Goal: Task Accomplishment & Management: Use online tool/utility

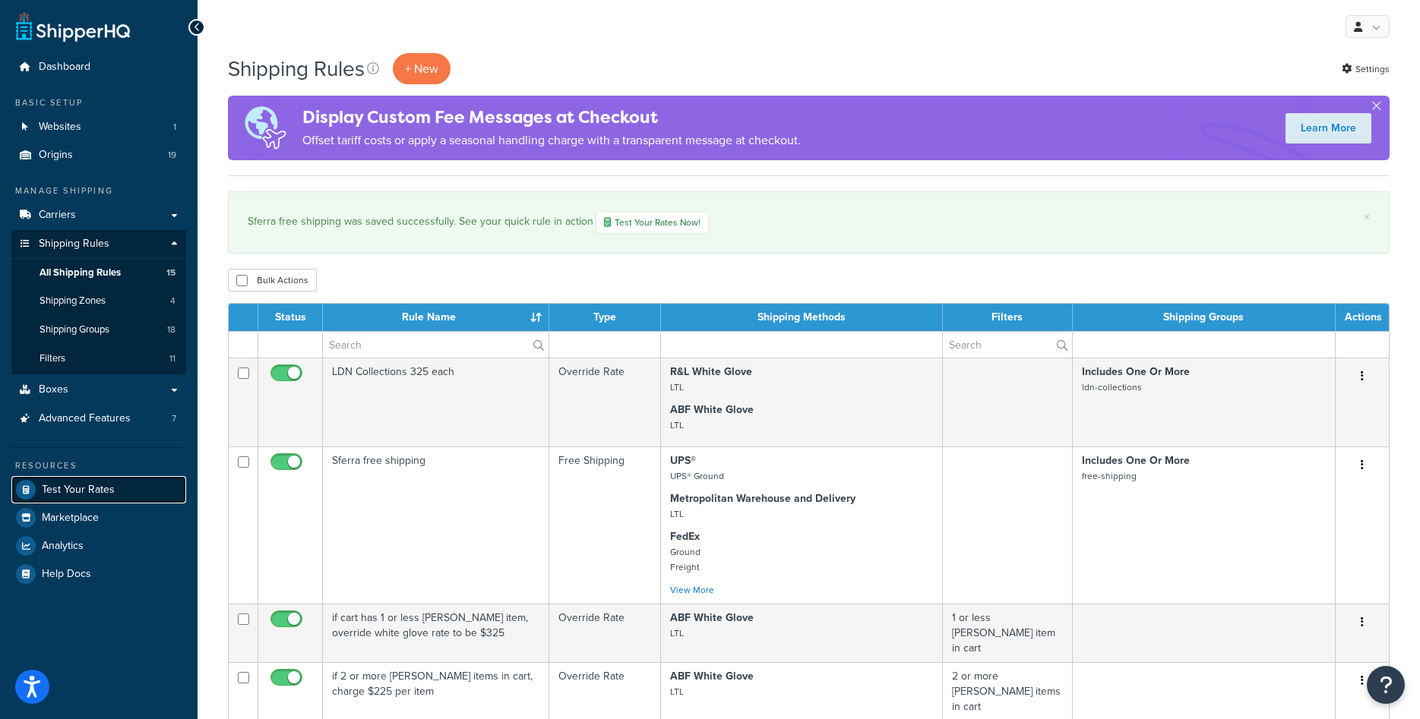
click at [65, 498] on link "Test Your Rates" at bounding box center [98, 489] width 175 height 27
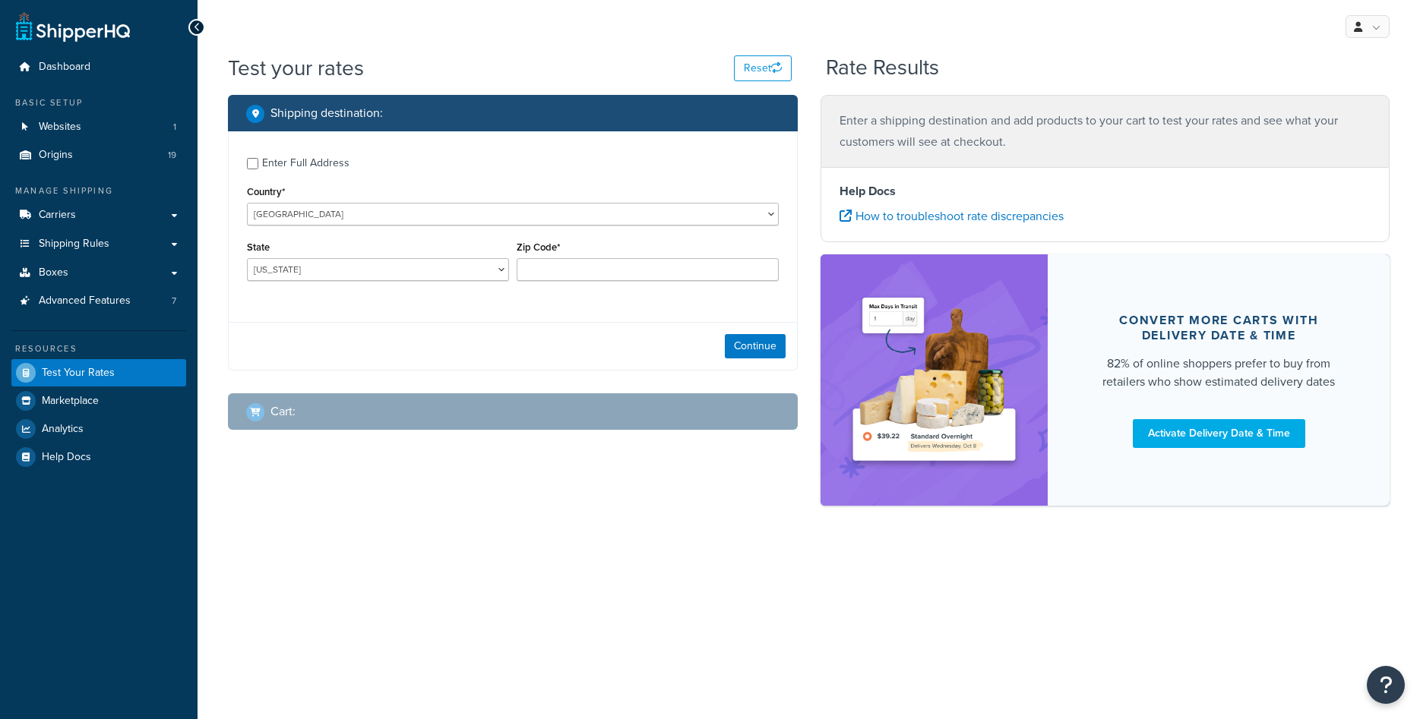
click at [283, 163] on div "Enter Full Address" at bounding box center [305, 163] width 87 height 21
click at [258, 163] on input "Enter Full Address" at bounding box center [252, 163] width 11 height 11
checkbox input "true"
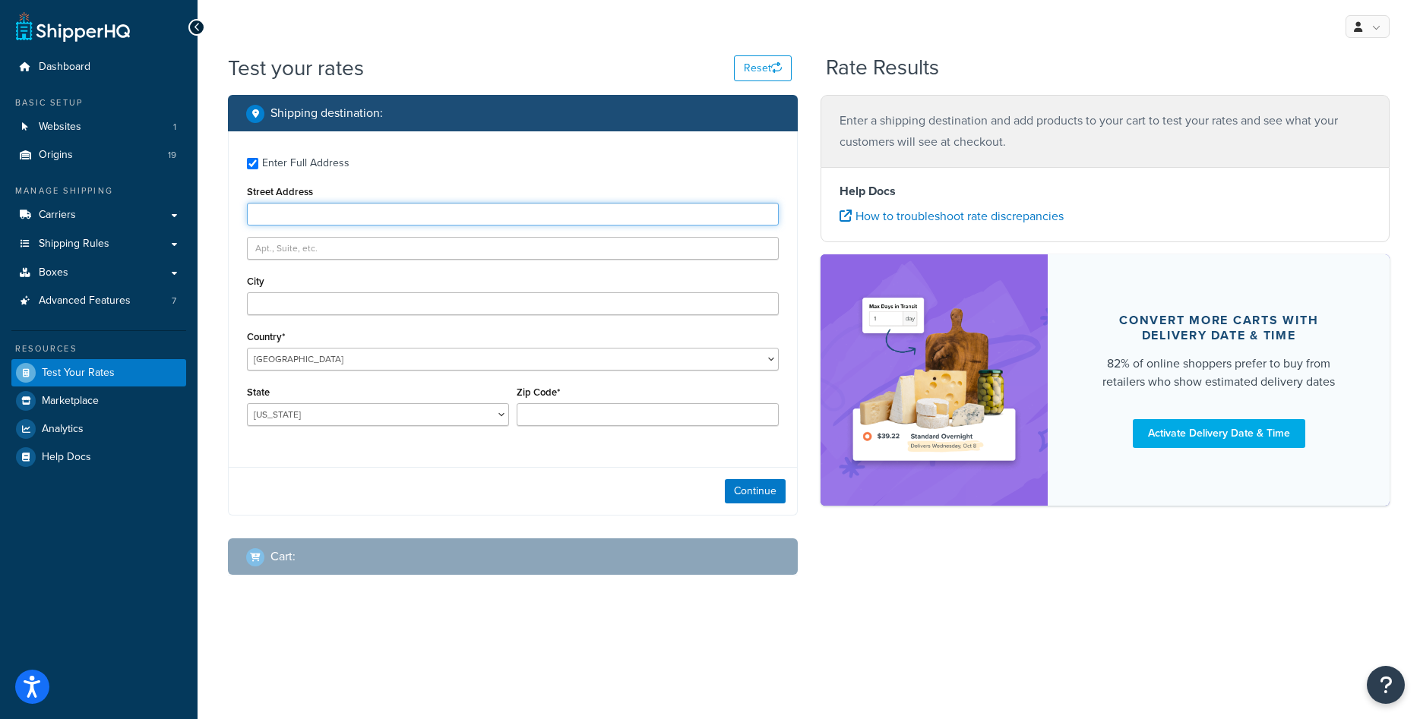
click at [506, 217] on input "Street Address" at bounding box center [513, 214] width 532 height 23
type input "1416 Whittier Drive"
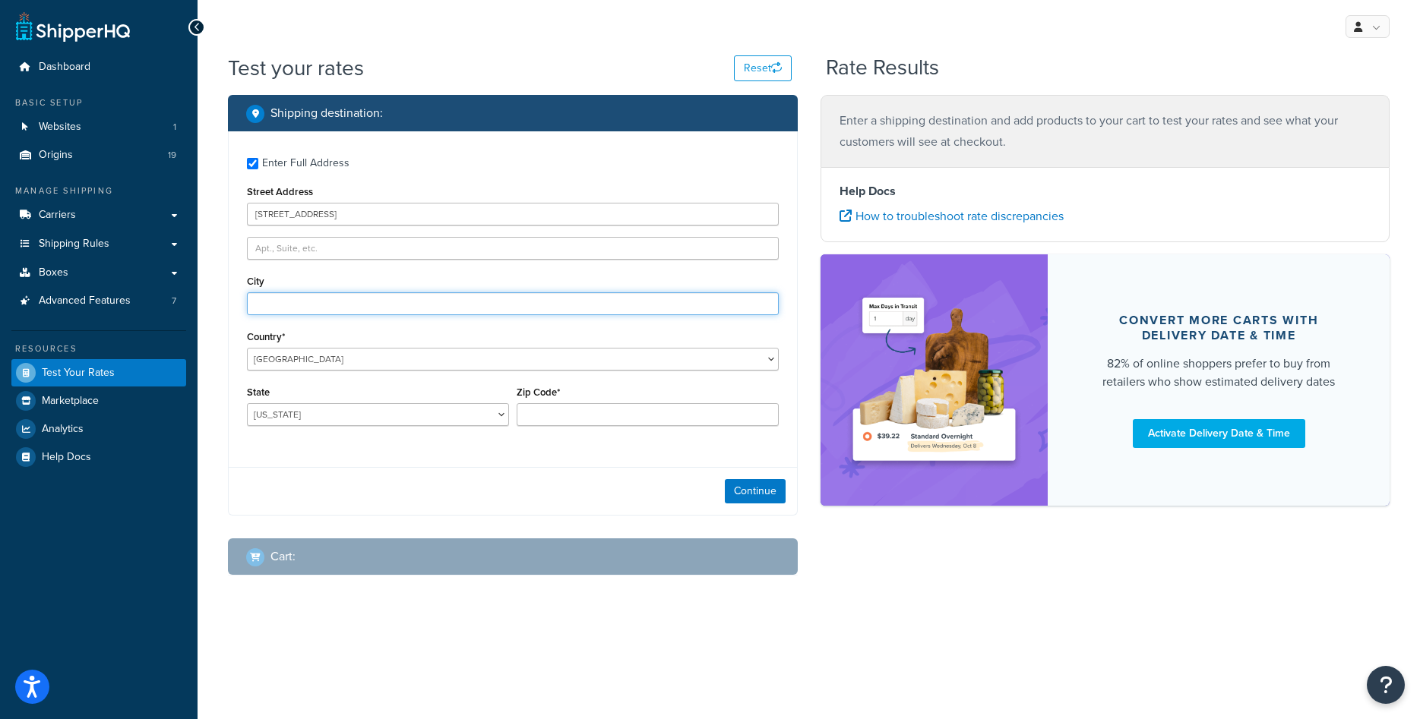
type input "Canton"
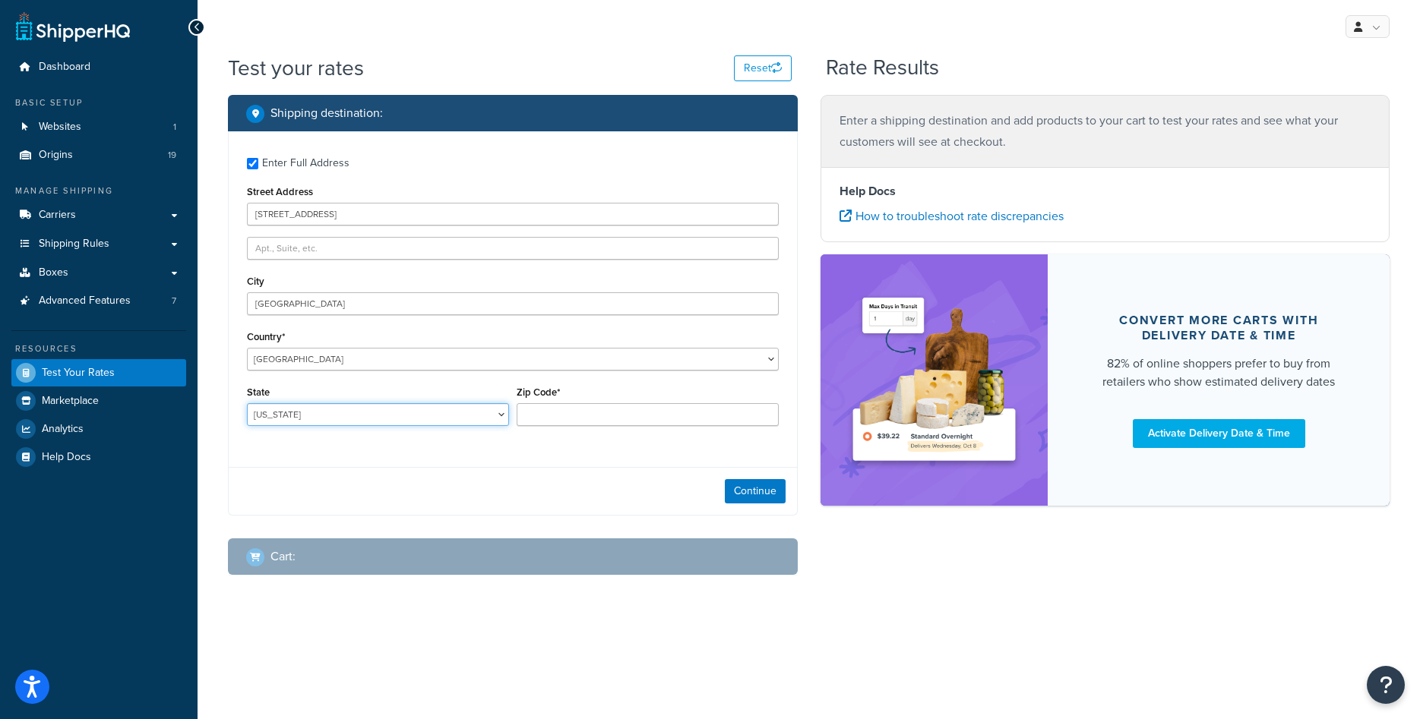
select select "MI"
type input "48187"
click at [737, 488] on button "Continue" at bounding box center [755, 491] width 61 height 24
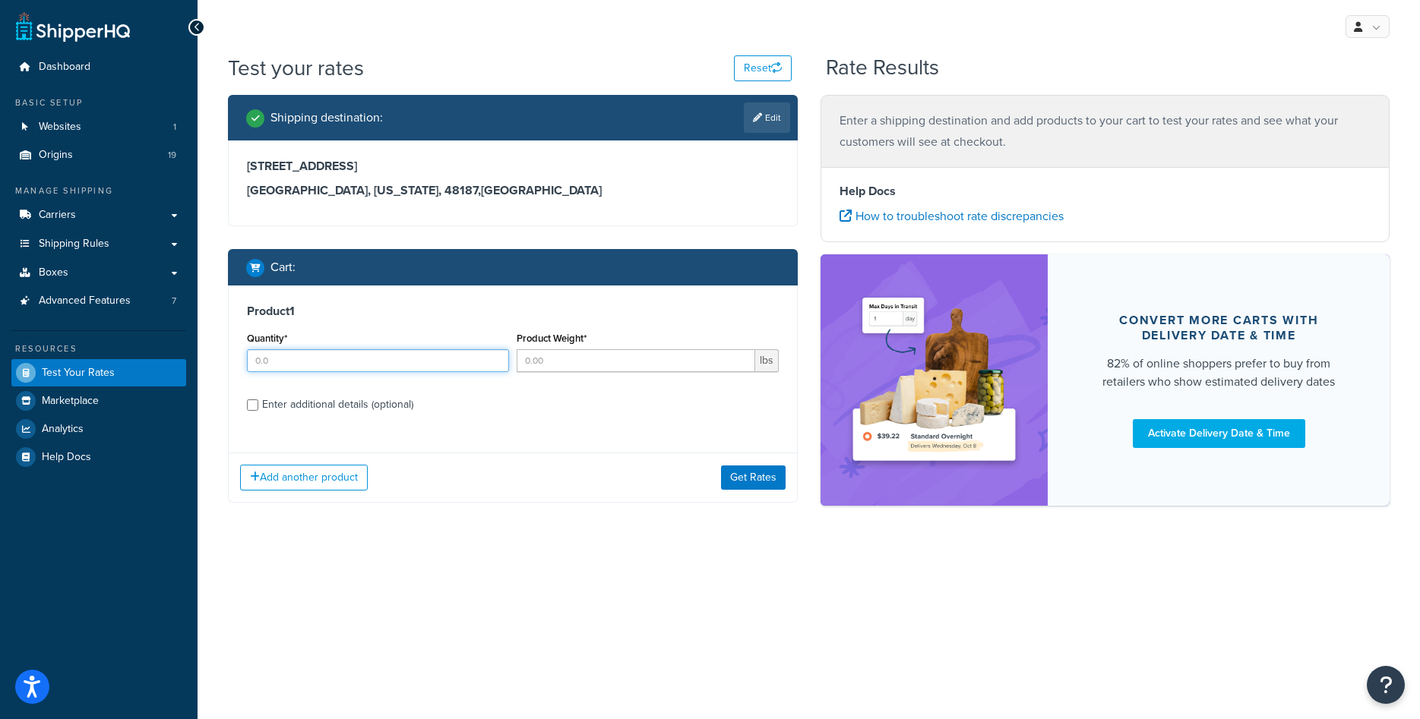
click at [371, 363] on input "Quantity*" at bounding box center [378, 360] width 262 height 23
type input "1"
click at [534, 359] on input "Product Weight*" at bounding box center [636, 360] width 239 height 23
type input "6"
click at [351, 404] on div "Enter additional details (optional)" at bounding box center [337, 404] width 151 height 21
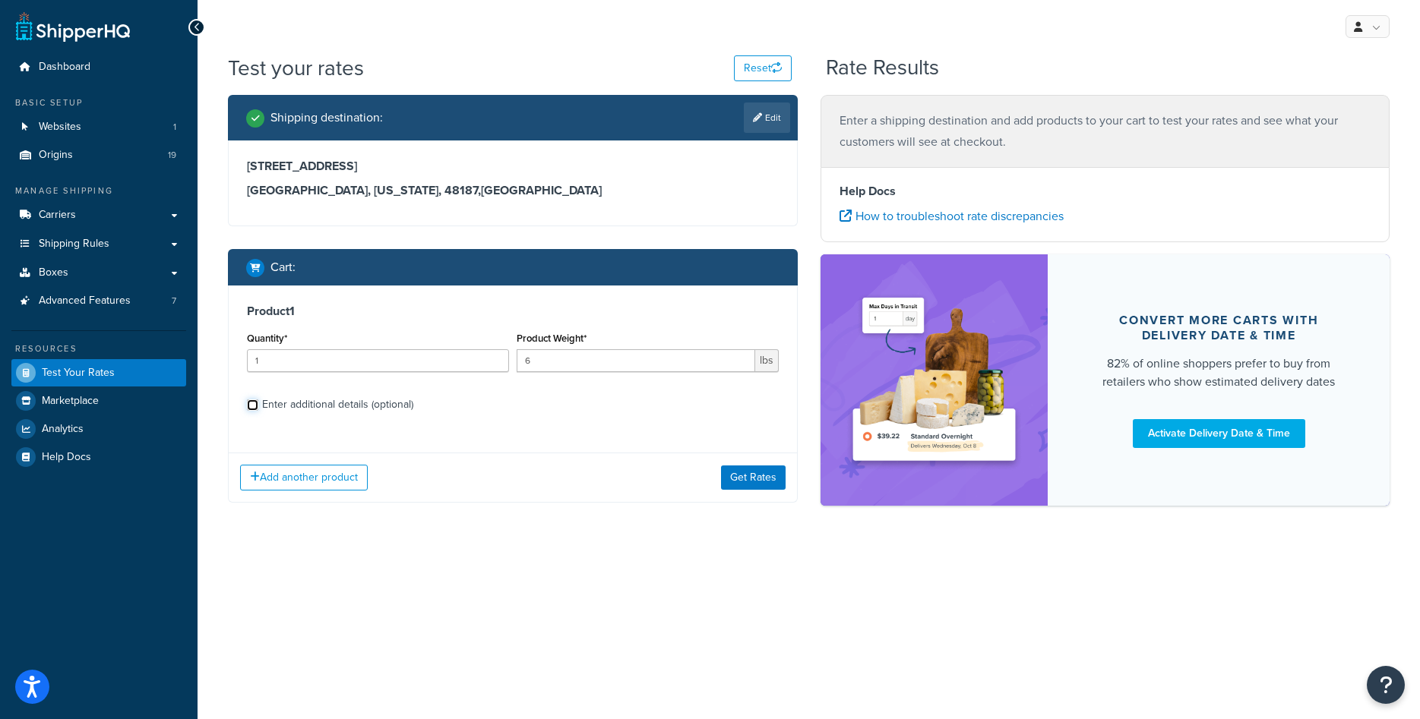
click at [258, 404] on input "Enter additional details (optional)" at bounding box center [252, 405] width 11 height 11
checkbox input "true"
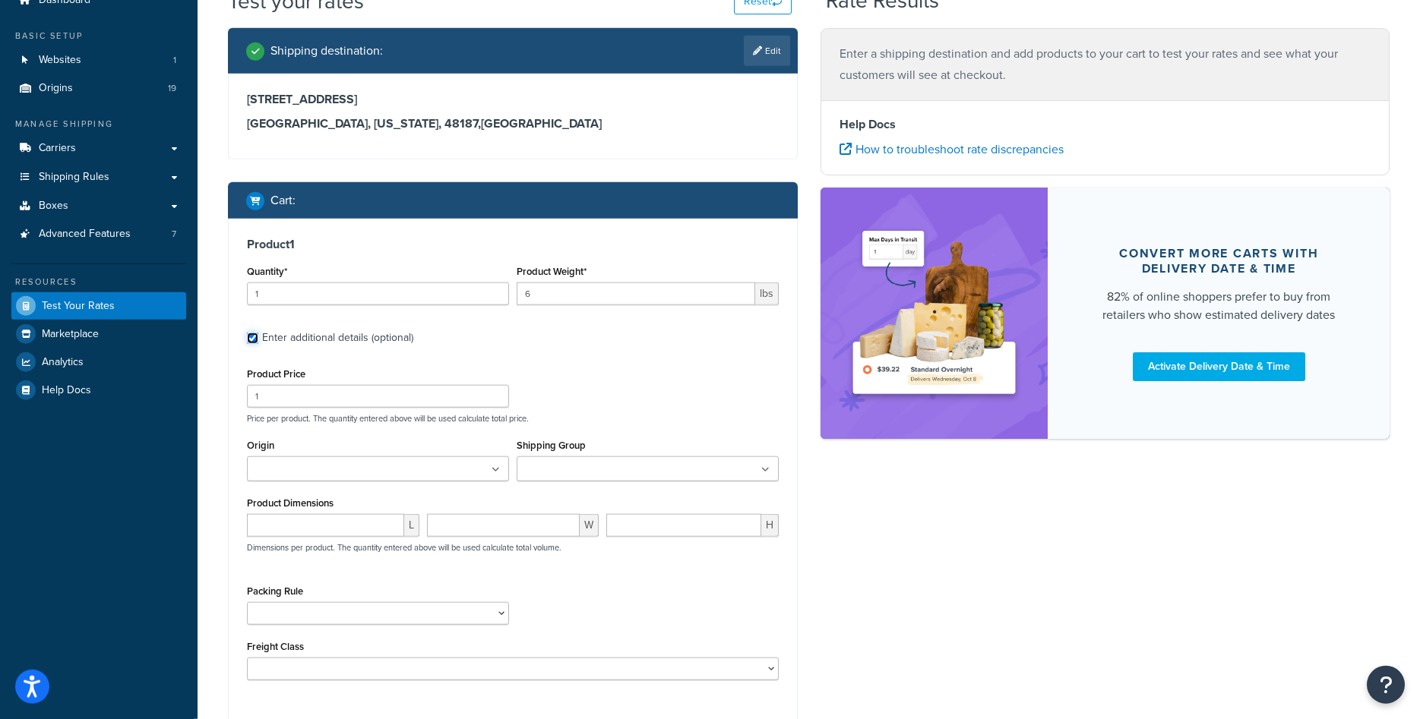
scroll to position [155, 0]
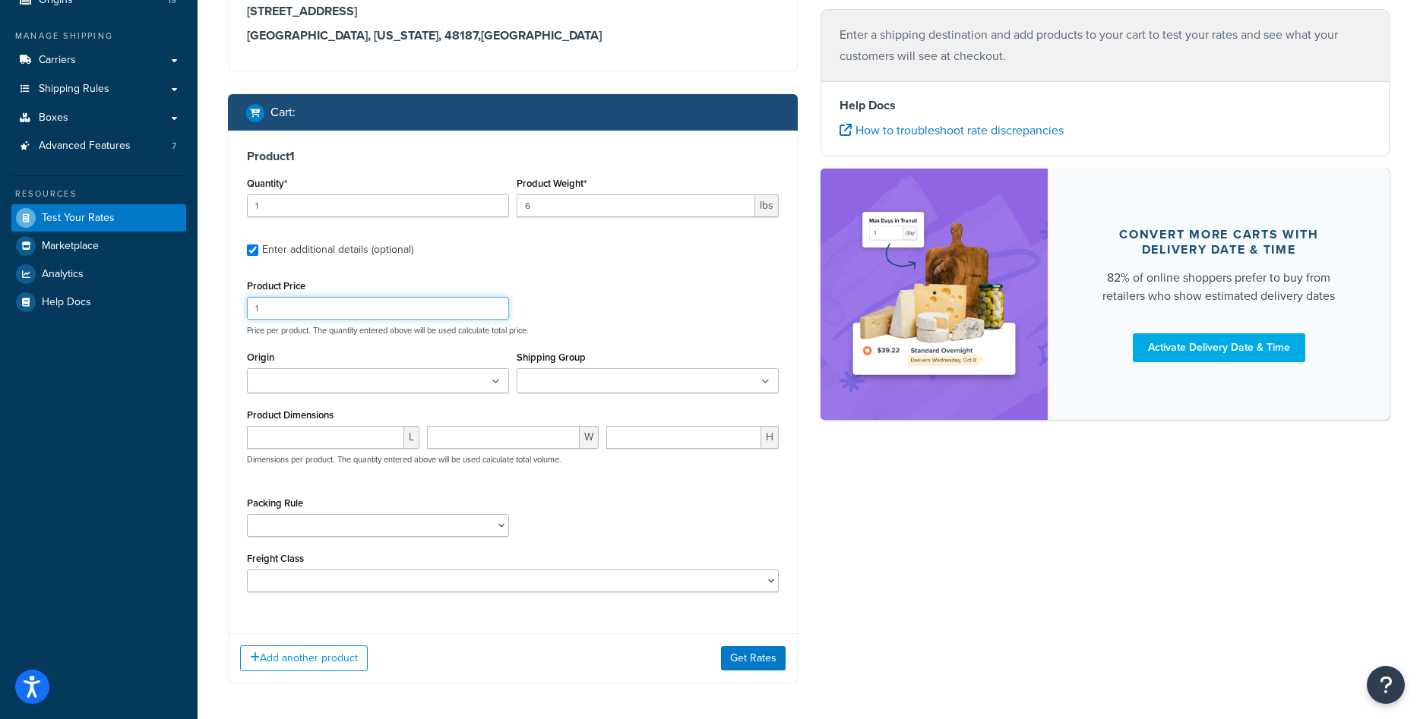
click at [360, 317] on input "1" at bounding box center [378, 308] width 262 height 23
type input "100"
click at [425, 382] on ul at bounding box center [378, 380] width 262 height 25
type input "sf"
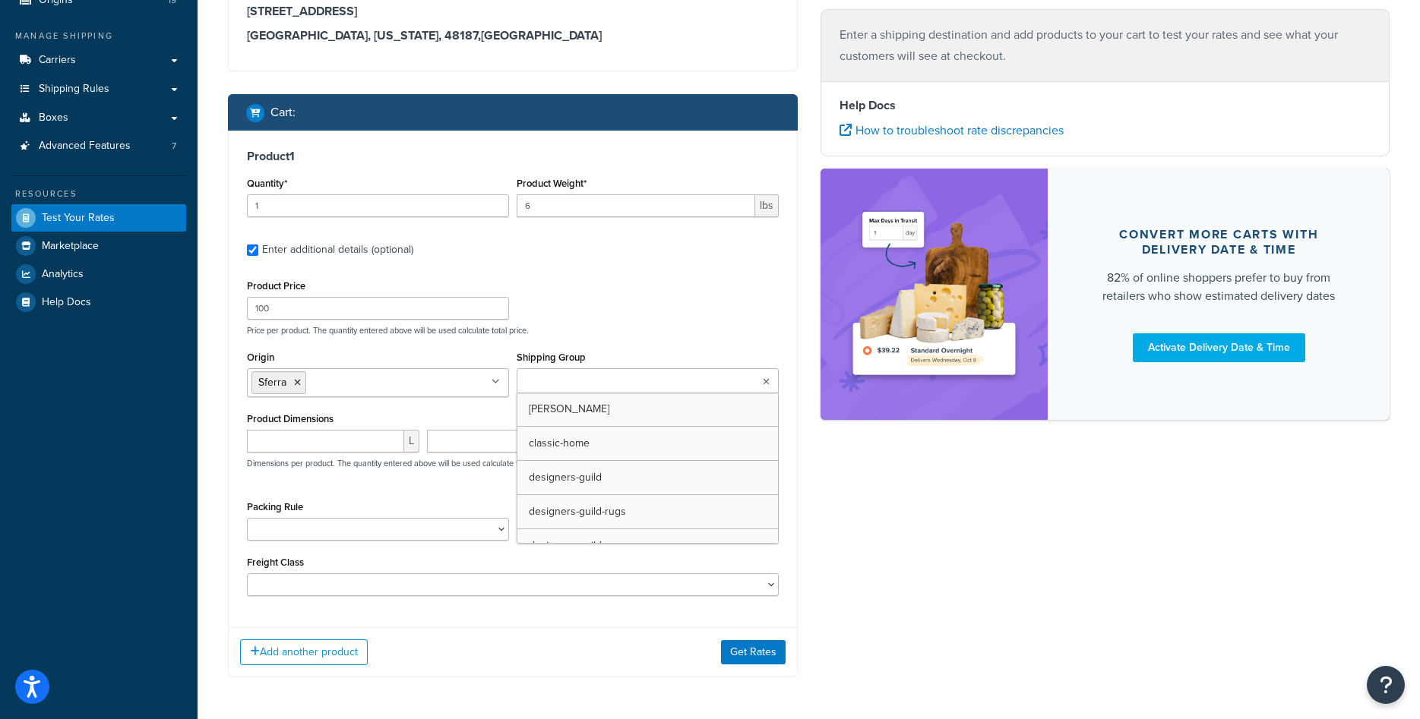
click at [561, 390] on input "Shipping Group" at bounding box center [588, 382] width 134 height 17
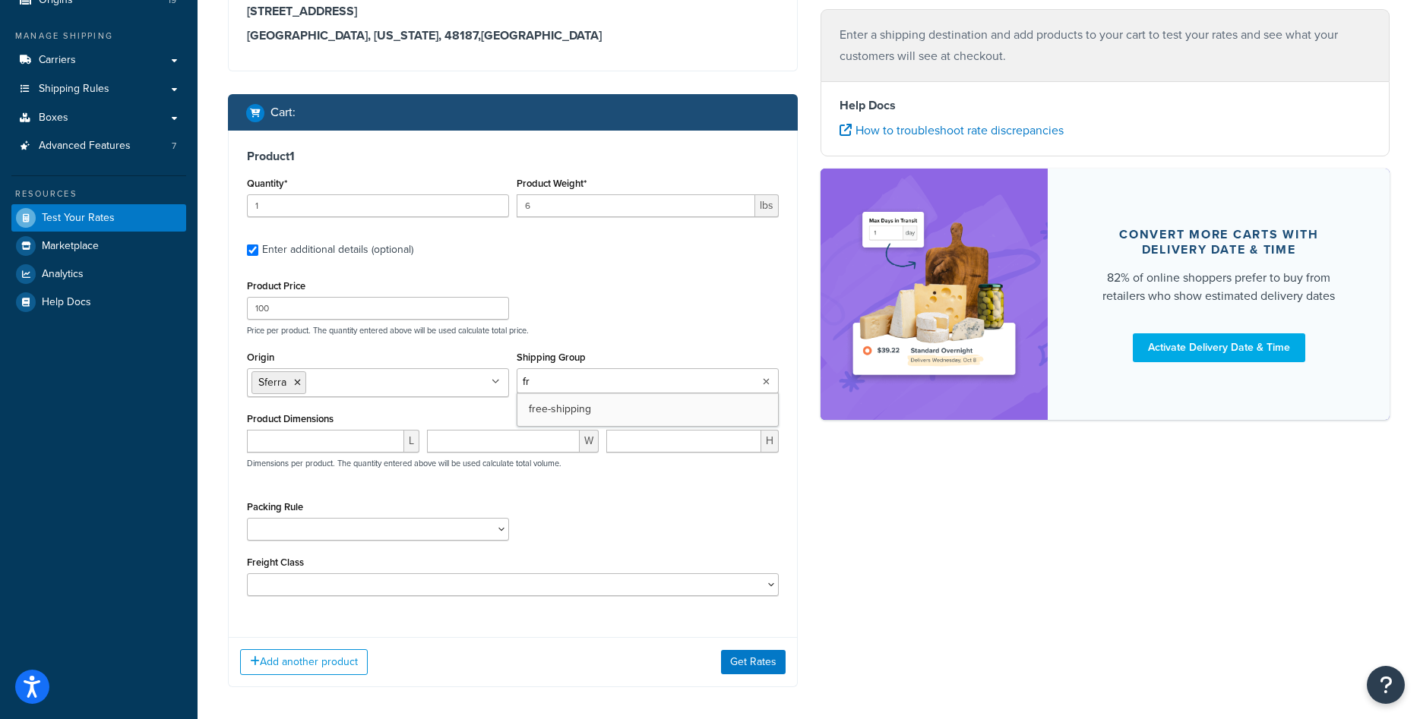
type input "fre"
click at [861, 462] on div "Shipping destination : Edit 1416 Whittier Drive Canton, Michigan, 48187 , Unite…" at bounding box center [808, 325] width 1184 height 770
click at [355, 453] on input "number" at bounding box center [325, 441] width 157 height 23
type input "7"
click at [489, 453] on input "number" at bounding box center [503, 441] width 153 height 23
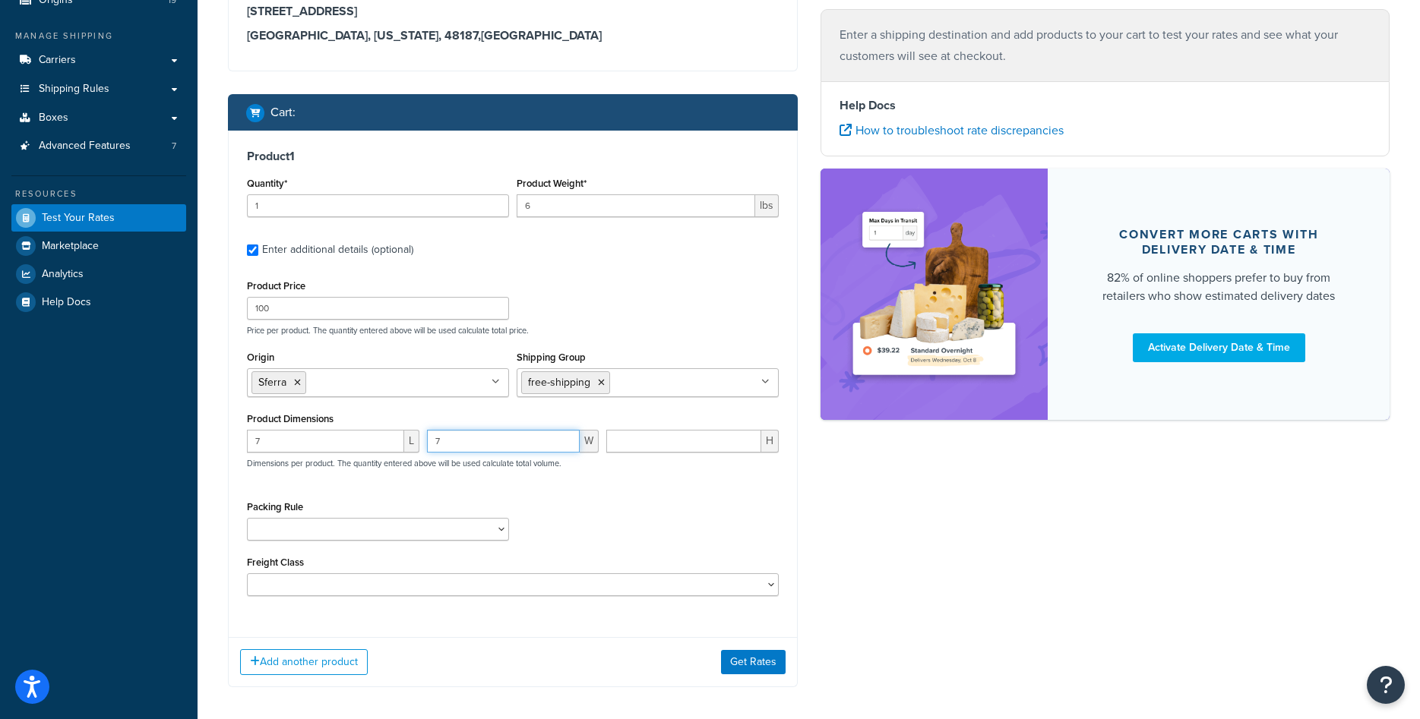
type input "7"
click at [626, 453] on input "number" at bounding box center [683, 441] width 155 height 23
type input "3"
click at [712, 517] on div "Product Price 100 Price per product. The quantity entered above will be used ca…" at bounding box center [513, 436] width 532 height 321
click at [745, 675] on button "Get Rates" at bounding box center [753, 662] width 65 height 24
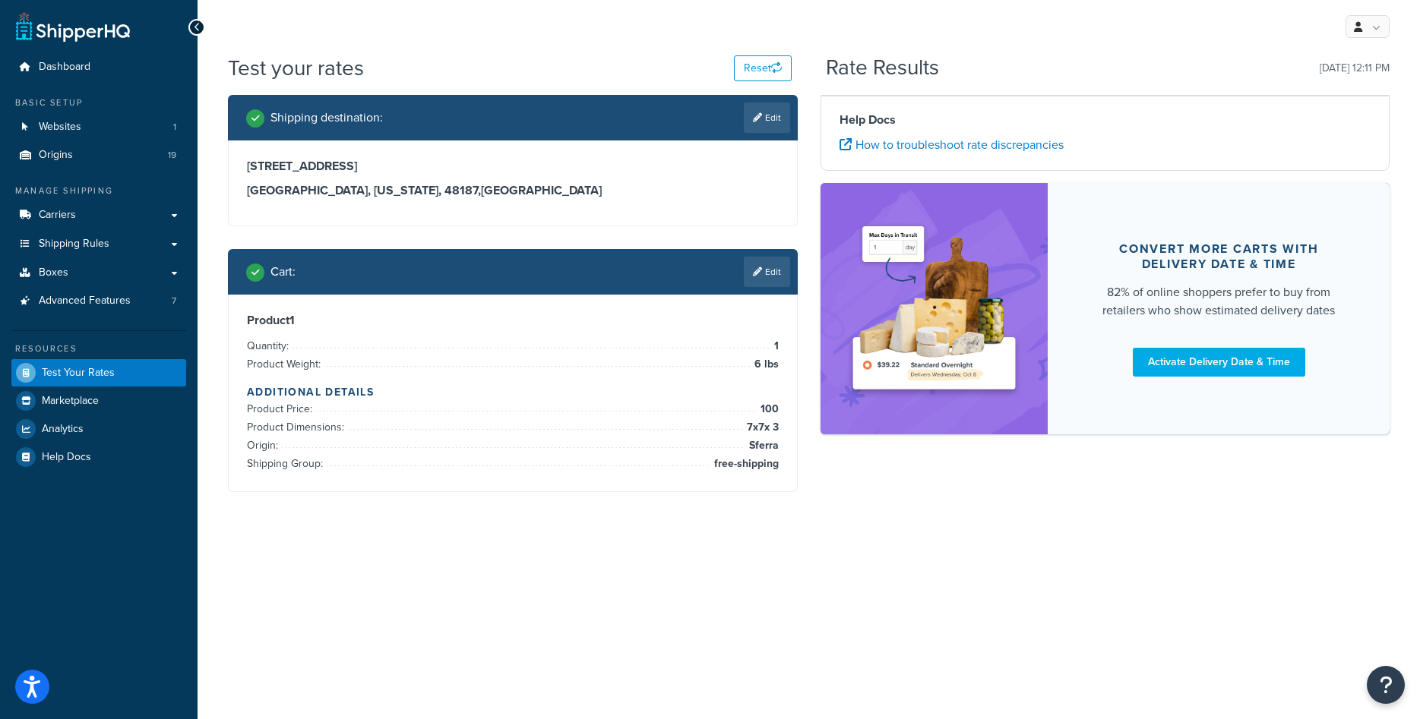
scroll to position [0, 0]
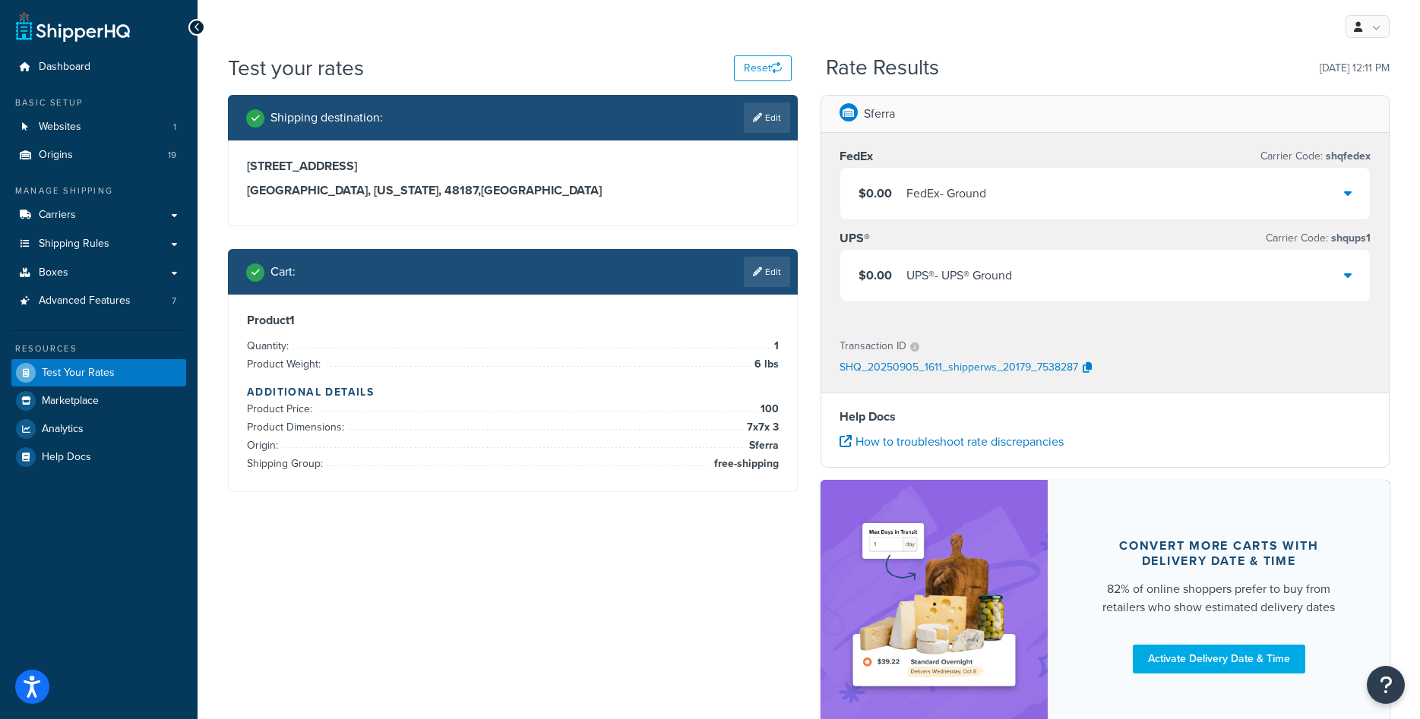
click at [1342, 206] on div "$0.00 FedEx - Ground" at bounding box center [1105, 194] width 530 height 52
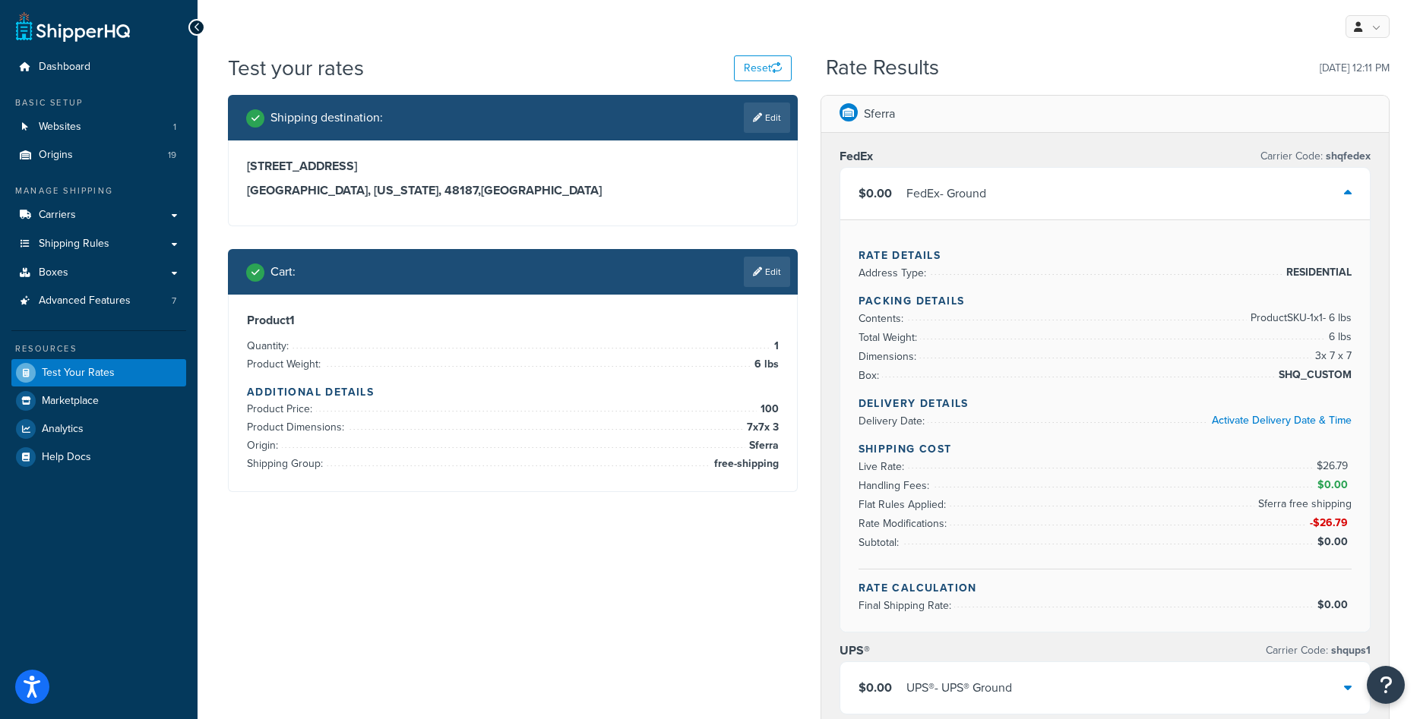
scroll to position [77, 0]
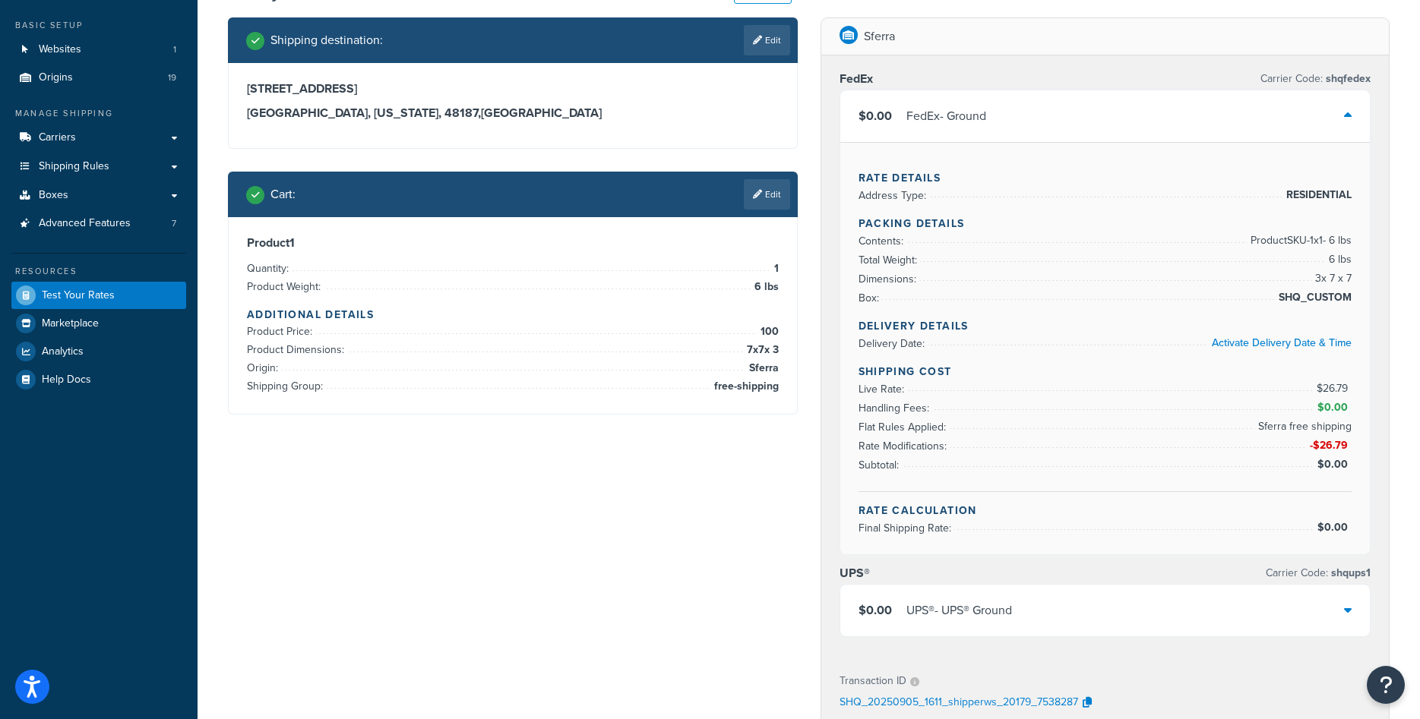
click at [1338, 611] on div "$0.00 UPS® - UPS® Ground" at bounding box center [1105, 611] width 530 height 52
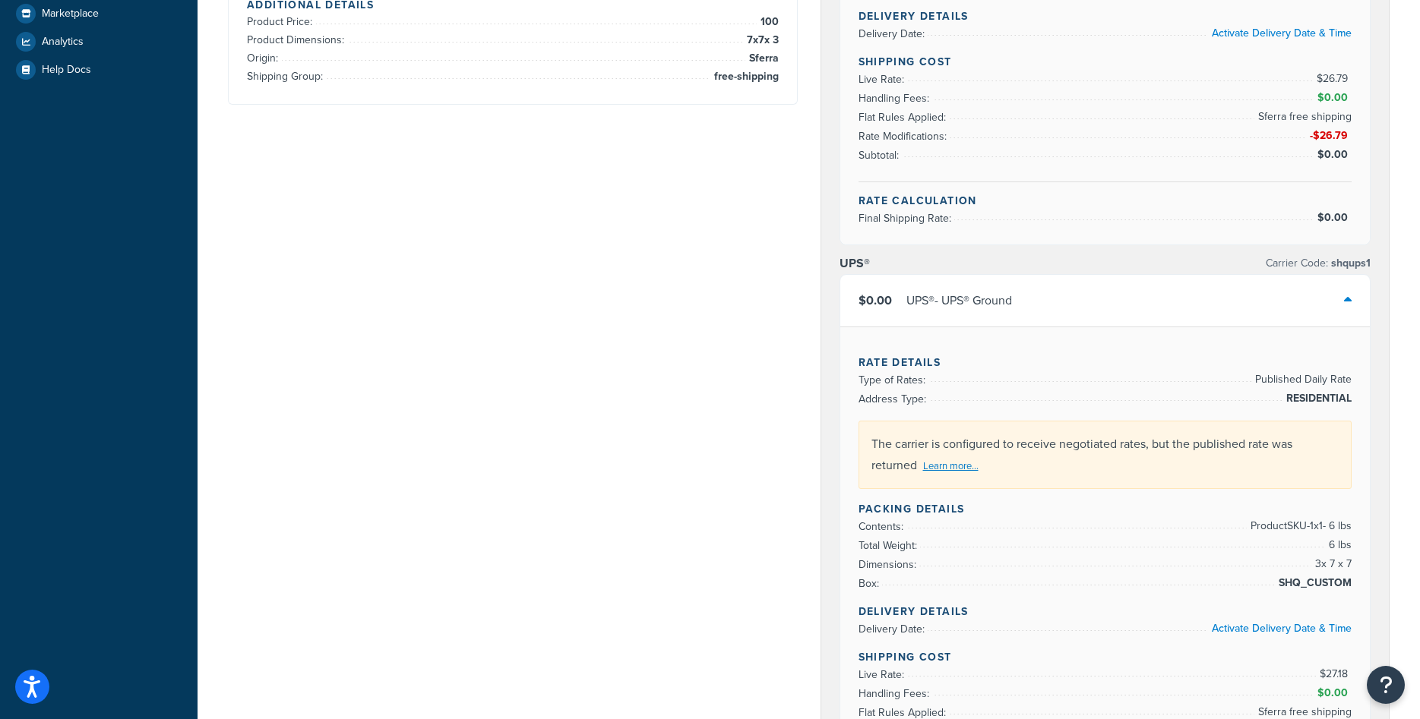
scroll to position [0, 0]
